Goal: Information Seeking & Learning: Learn about a topic

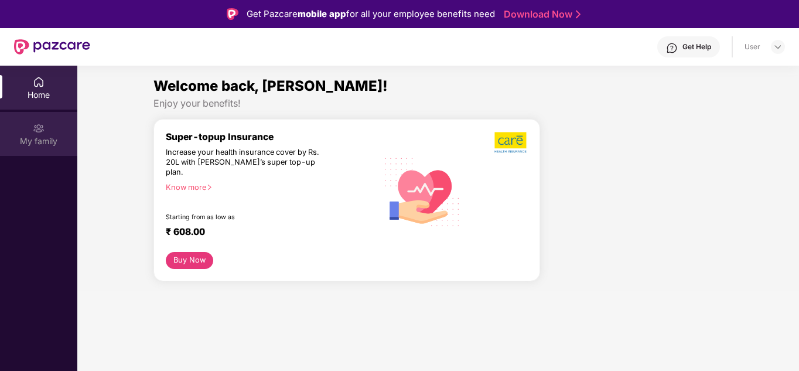
click at [35, 128] on img at bounding box center [39, 128] width 12 height 12
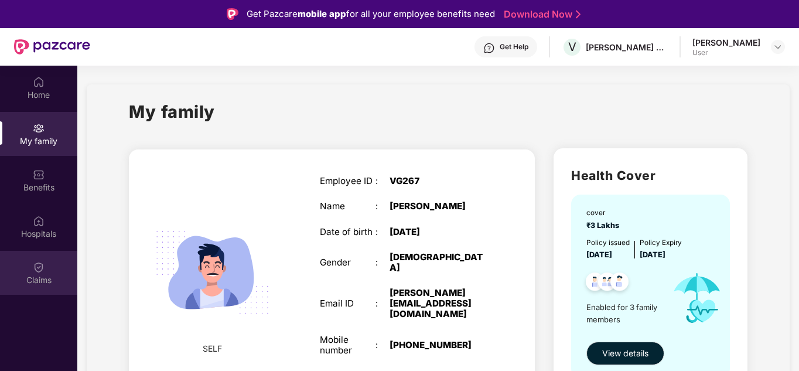
click at [44, 277] on div "Claims" at bounding box center [38, 280] width 77 height 12
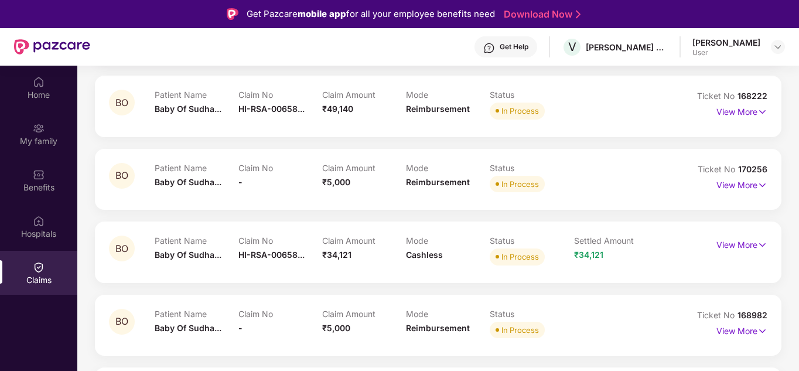
scroll to position [293, 0]
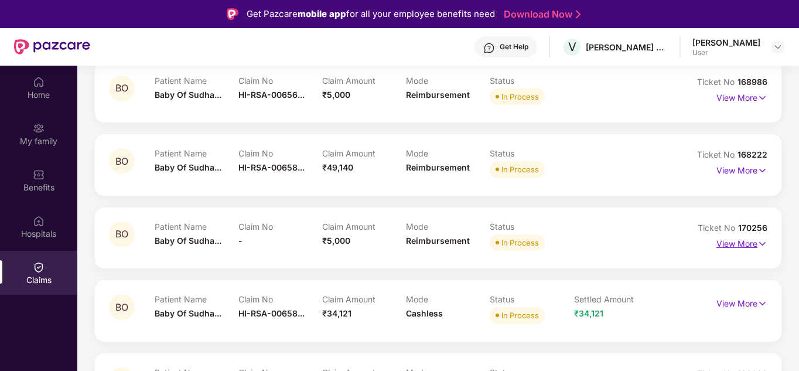
click at [748, 245] on p "View More" at bounding box center [741, 242] width 51 height 16
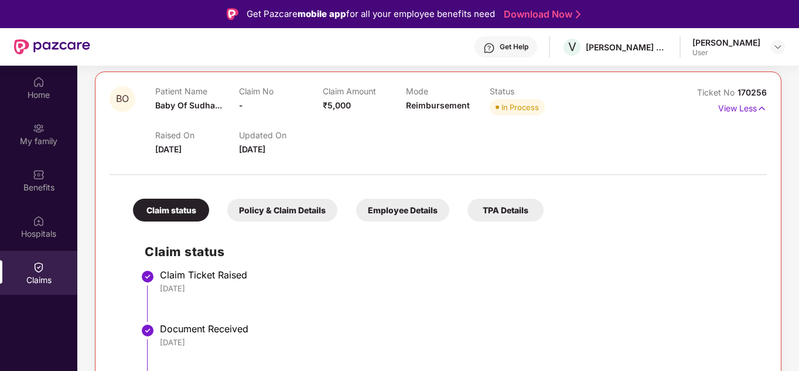
scroll to position [410, 0]
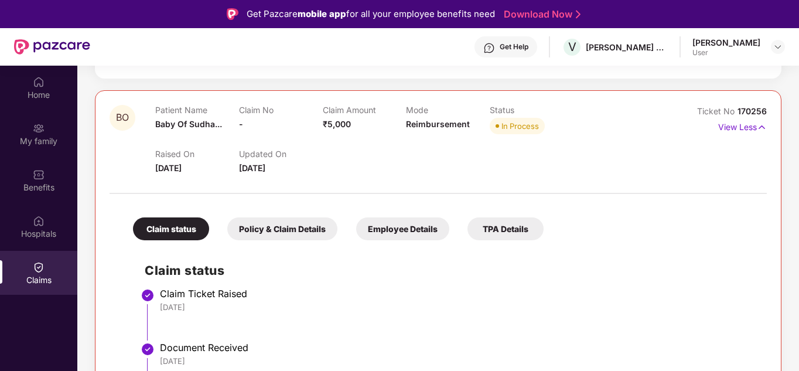
click at [278, 231] on div "Policy & Claim Details" at bounding box center [282, 228] width 110 height 23
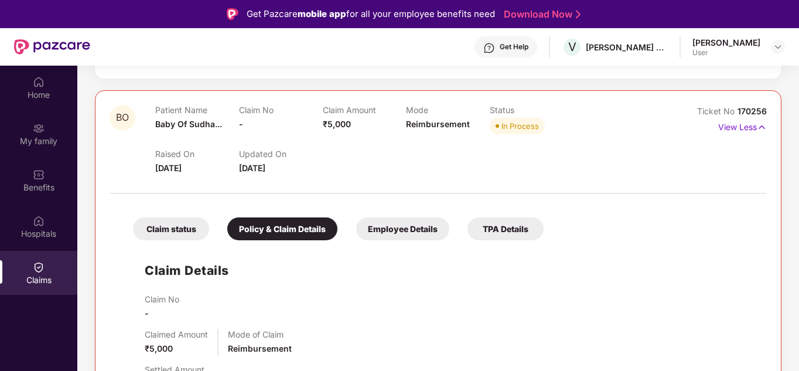
scroll to position [293, 0]
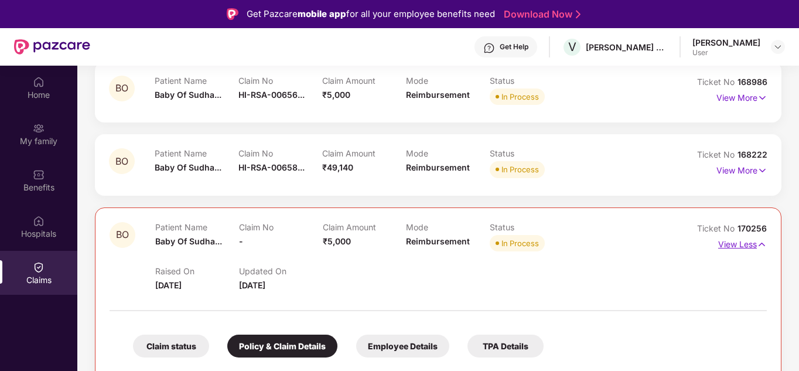
click at [765, 245] on img at bounding box center [762, 244] width 10 height 13
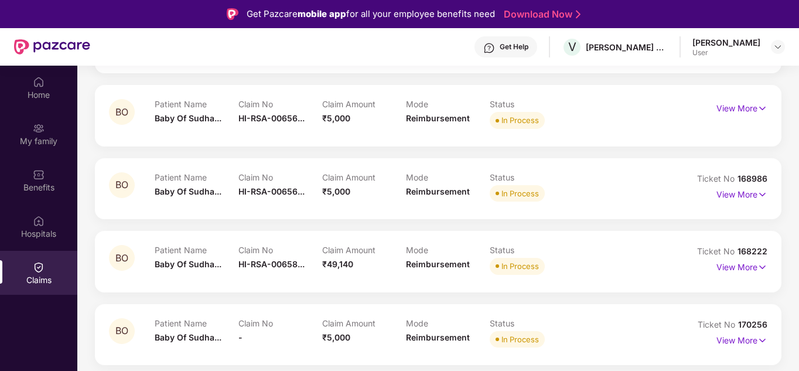
scroll to position [117, 0]
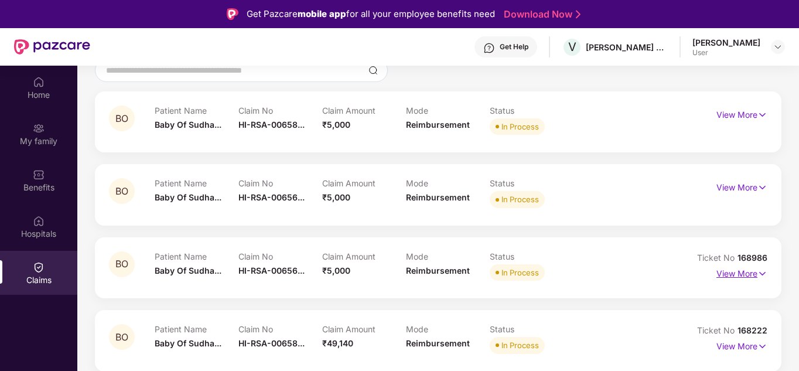
click at [758, 272] on img at bounding box center [762, 273] width 10 height 13
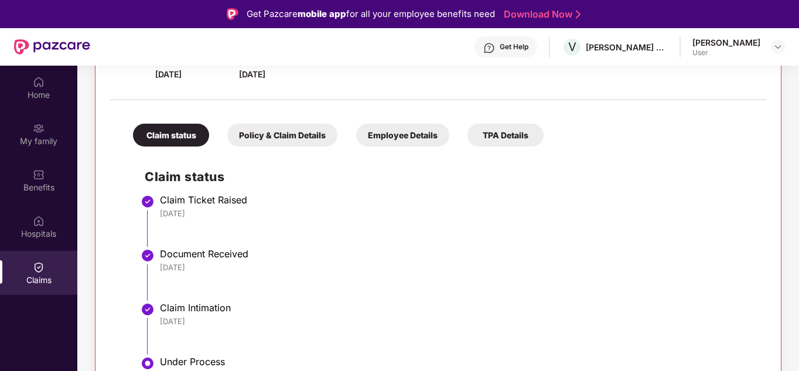
scroll to position [293, 0]
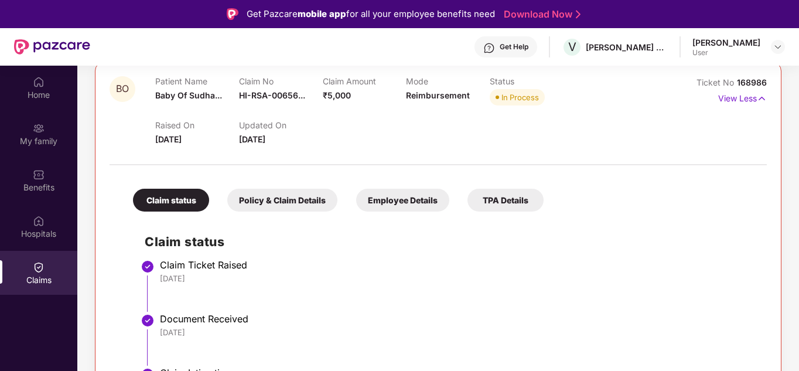
click at [275, 195] on div "Policy & Claim Details" at bounding box center [282, 200] width 110 height 23
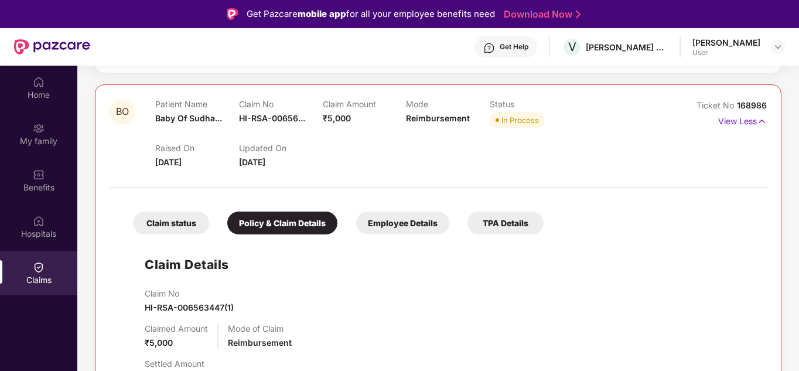
scroll to position [234, 0]
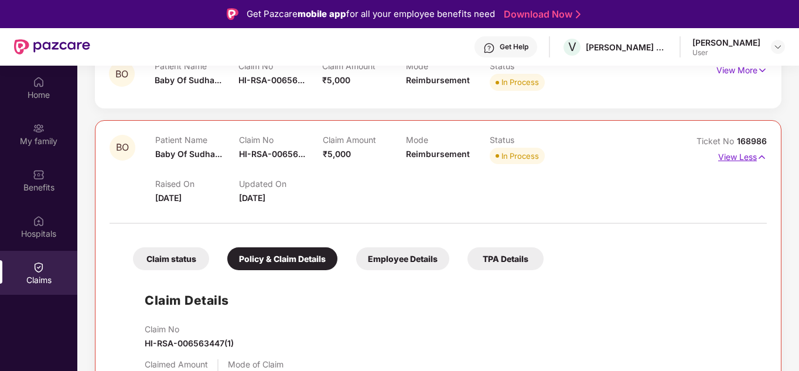
click at [763, 158] on img at bounding box center [762, 157] width 10 height 13
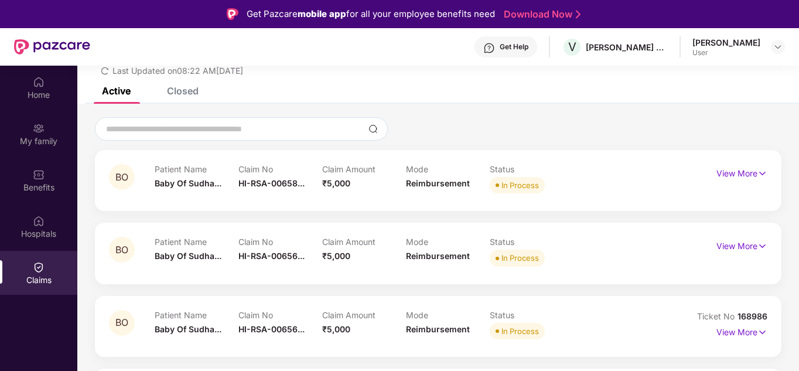
scroll to position [117, 0]
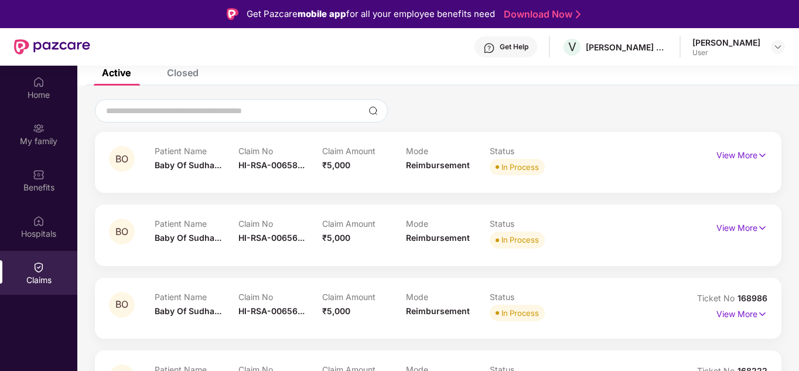
click at [187, 70] on div "Closed" at bounding box center [183, 73] width 32 height 12
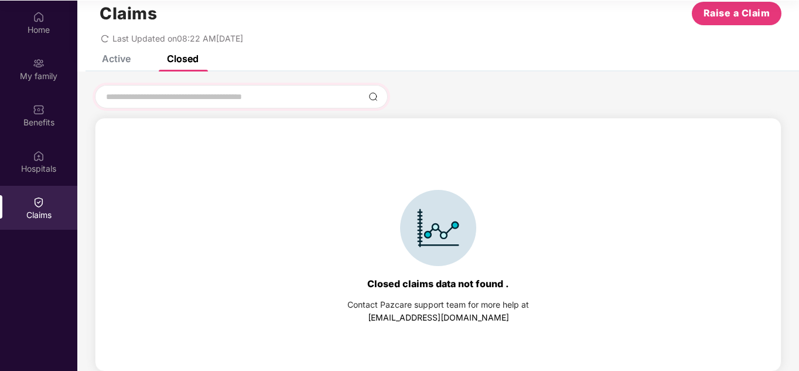
scroll to position [66, 0]
click at [182, 96] on input at bounding box center [234, 96] width 259 height 12
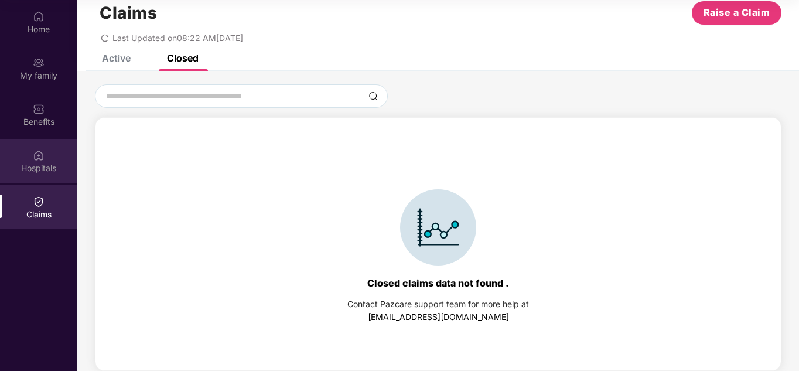
click at [29, 159] on div "Hospitals" at bounding box center [38, 161] width 77 height 44
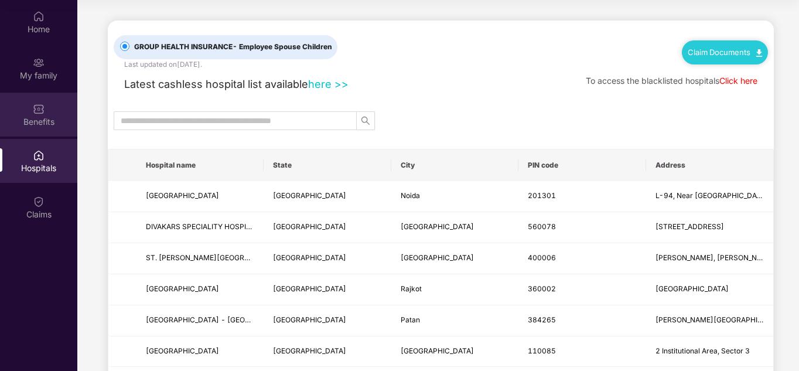
click at [32, 133] on div "Benefits" at bounding box center [38, 115] width 77 height 44
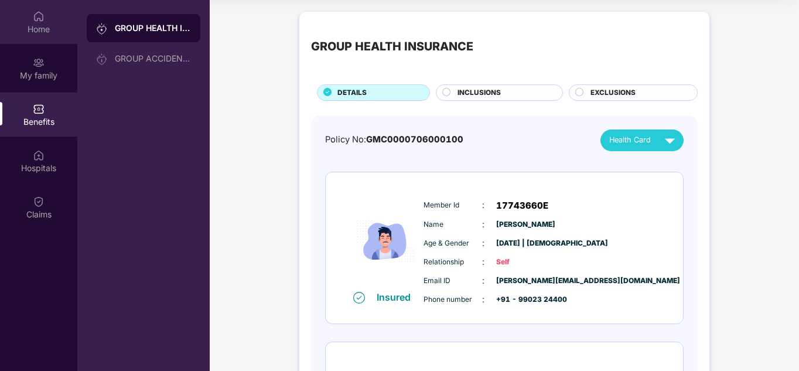
click at [46, 28] on div "Home" at bounding box center [38, 29] width 77 height 12
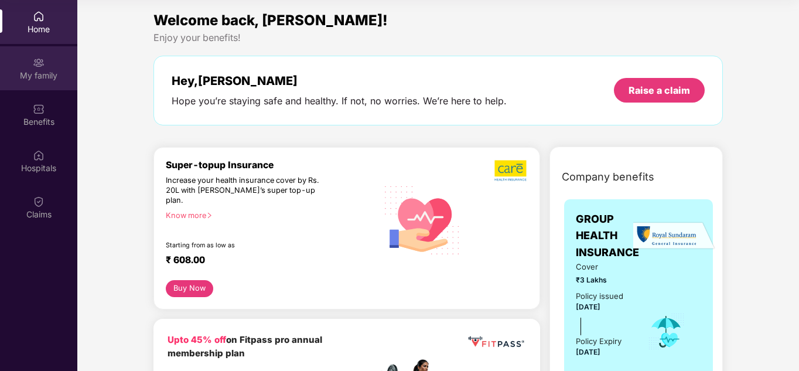
click at [37, 73] on div "My family" at bounding box center [38, 76] width 77 height 12
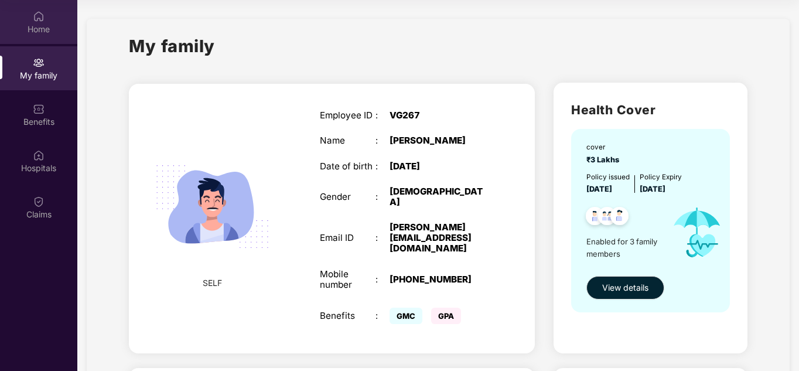
click at [35, 16] on img at bounding box center [39, 17] width 12 height 12
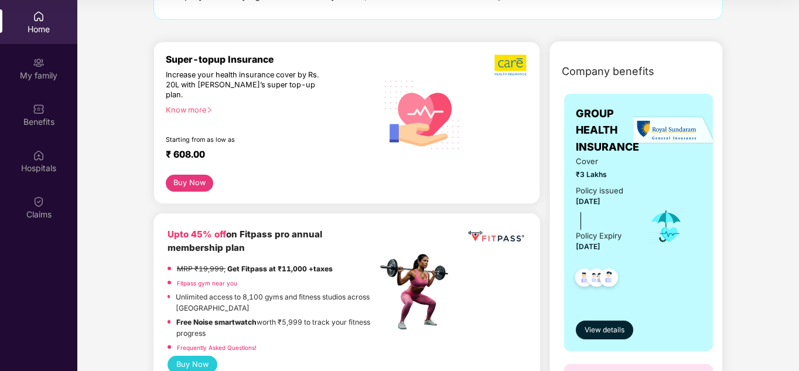
scroll to position [293, 0]
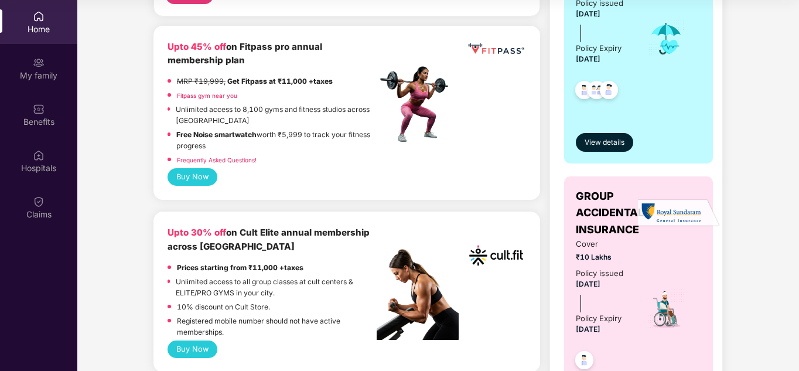
click at [659, 213] on img at bounding box center [679, 213] width 82 height 29
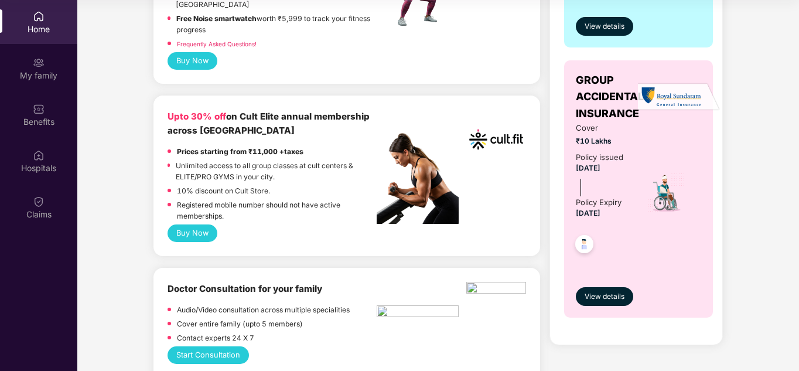
scroll to position [410, 0]
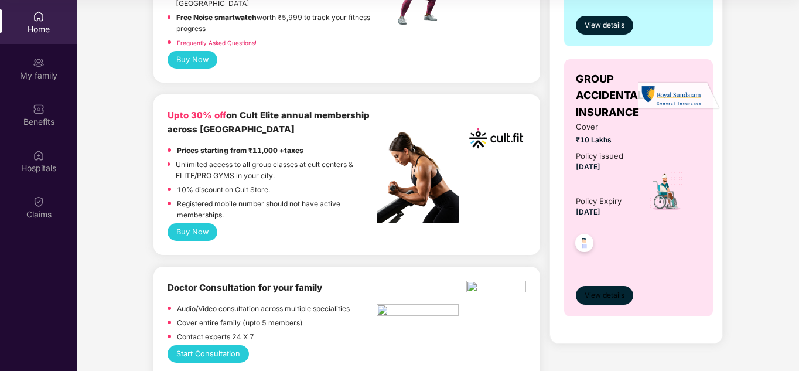
click at [616, 290] on span "View details" at bounding box center [604, 295] width 40 height 11
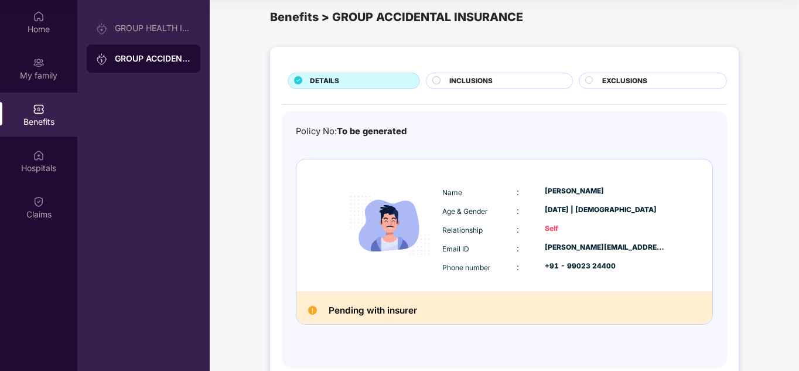
scroll to position [42, 0]
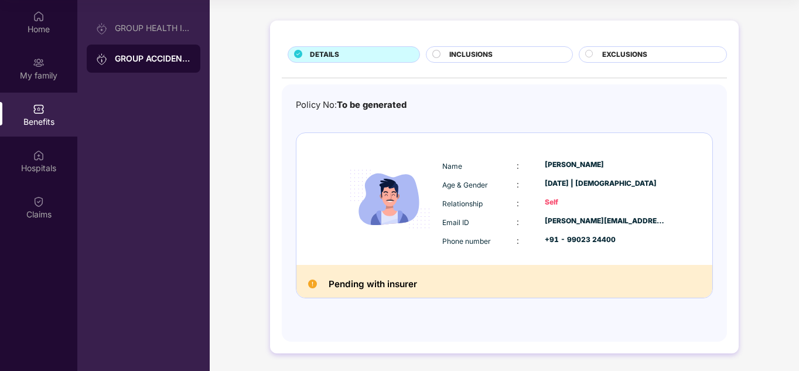
click at [450, 50] on span "INCLUSIONS" at bounding box center [470, 54] width 43 height 11
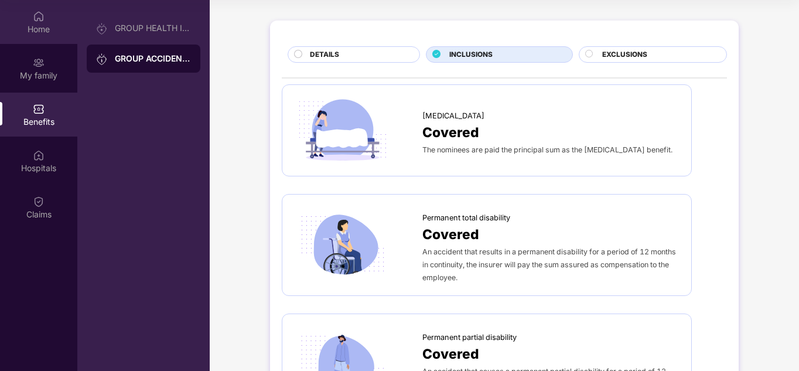
click at [37, 34] on div "Home" at bounding box center [38, 29] width 77 height 12
